Goal: Consume media (video, audio): Consume media (video, audio)

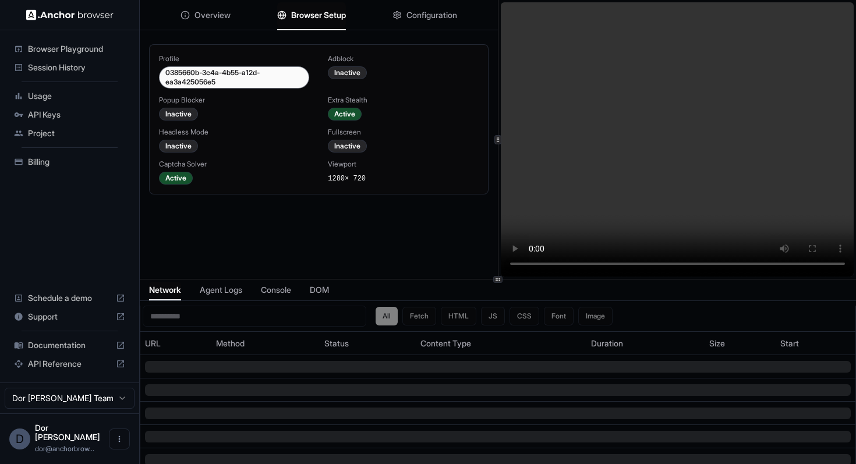
click at [578, 19] on video at bounding box center [678, 139] width 354 height 274
